Goal: Find specific page/section: Find specific page/section

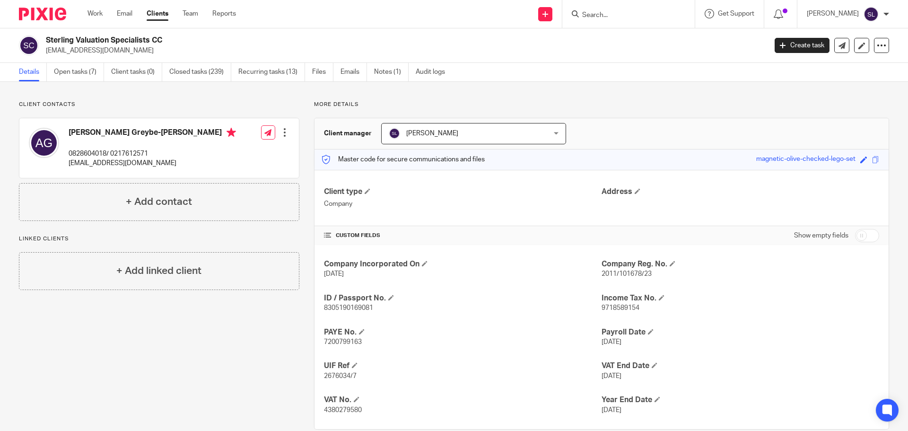
click at [587, 14] on input "Search" at bounding box center [623, 15] width 85 height 9
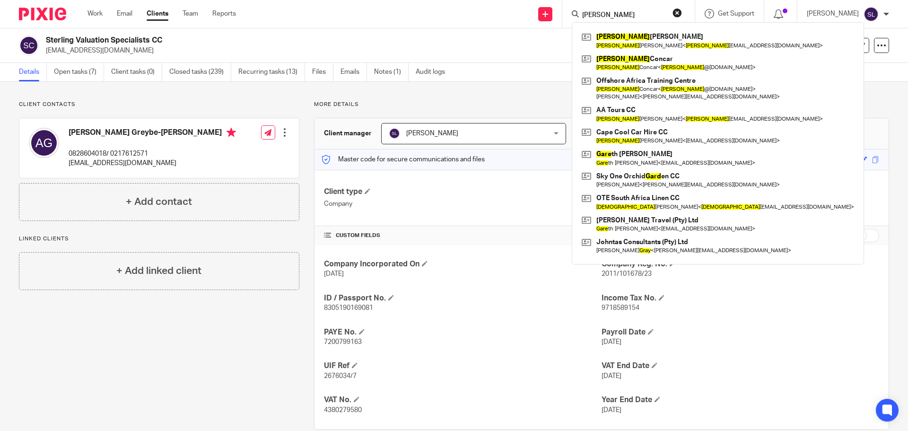
type input "[PERSON_NAME]"
click at [304, 275] on div "More details Client manager [PERSON_NAME] [PERSON_NAME] [PERSON_NAME] [PERSON_N…" at bounding box center [594, 265] width 590 height 329
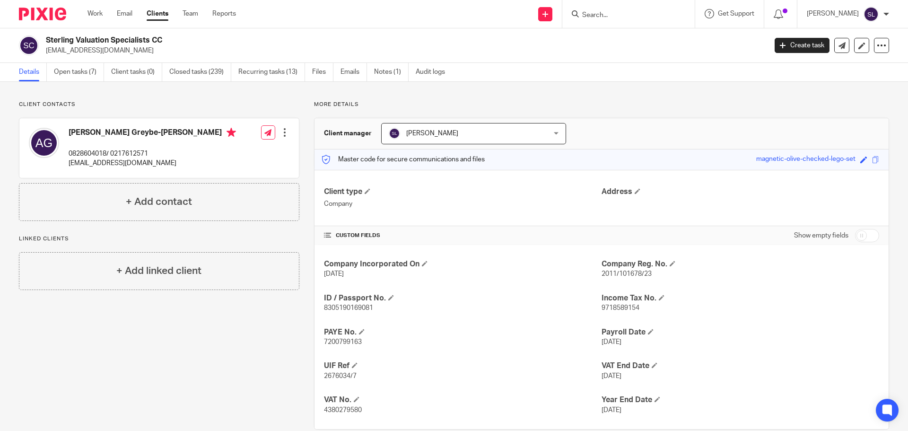
click at [626, 12] on input "Search" at bounding box center [623, 15] width 85 height 9
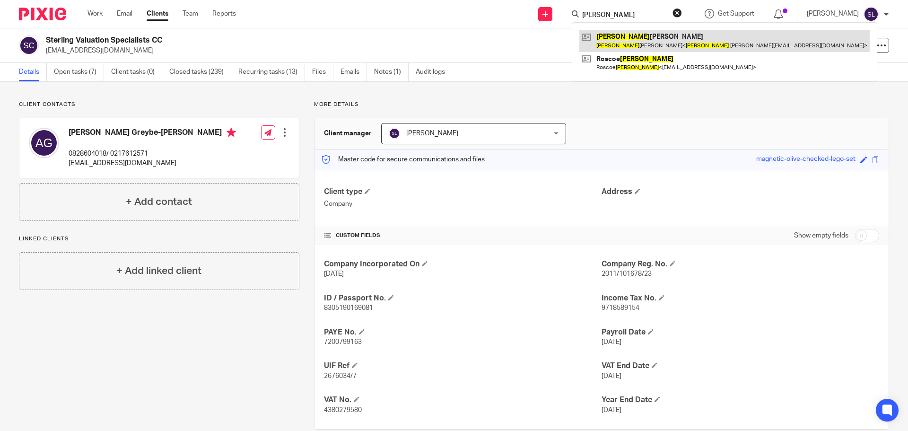
type input "[PERSON_NAME]"
click at [642, 41] on link at bounding box center [724, 41] width 290 height 22
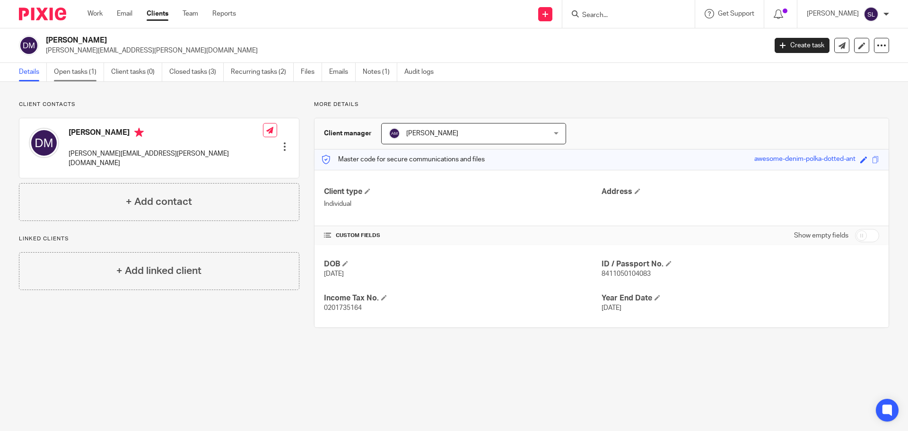
click at [79, 77] on link "Open tasks (1)" at bounding box center [79, 72] width 50 height 18
